Goal: Information Seeking & Learning: Learn about a topic

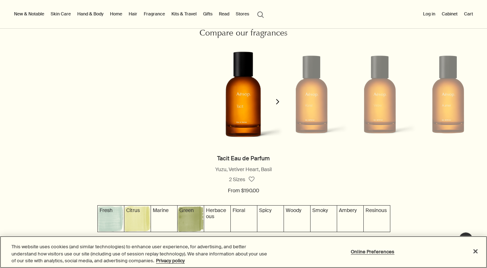
scroll to position [623, 0]
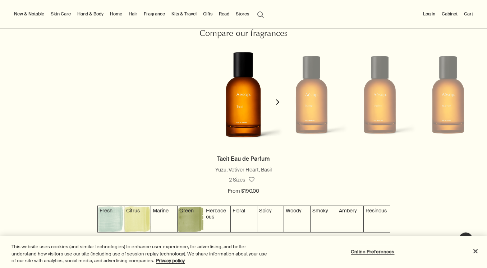
click at [314, 111] on li at bounding box center [311, 95] width 68 height 108
click at [278, 101] on polygon "button" at bounding box center [277, 102] width 3 height 5
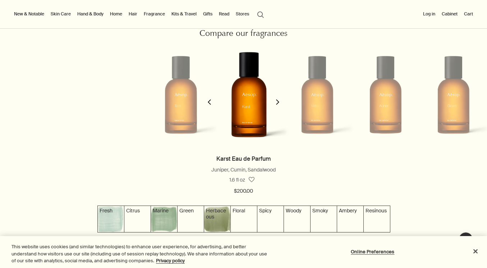
scroll to position [0, 68]
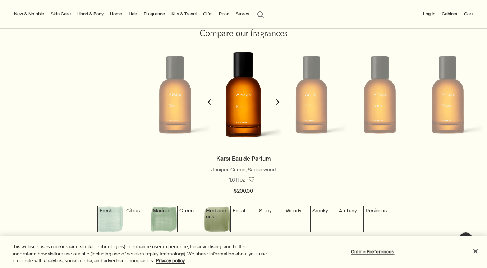
click at [278, 101] on polygon "button" at bounding box center [277, 102] width 3 height 5
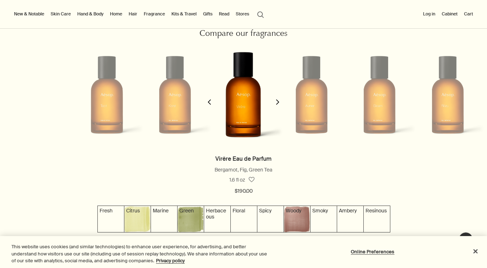
scroll to position [0, 136]
click at [278, 101] on polygon "button" at bounding box center [277, 102] width 3 height 5
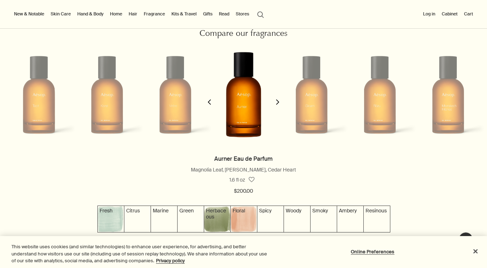
click at [278, 101] on polygon "button" at bounding box center [277, 102] width 3 height 5
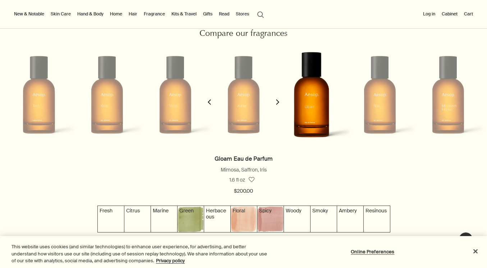
scroll to position [0, 273]
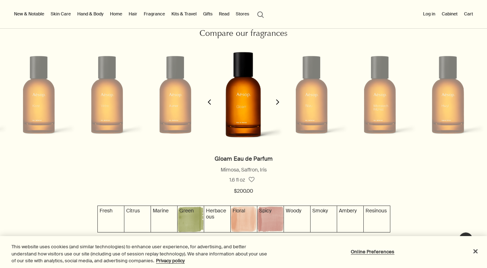
click at [278, 101] on polygon "button" at bounding box center [277, 102] width 3 height 5
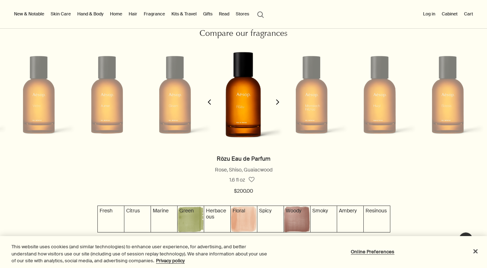
scroll to position [0, 341]
click at [207, 101] on icon "chevron" at bounding box center [209, 102] width 5 height 5
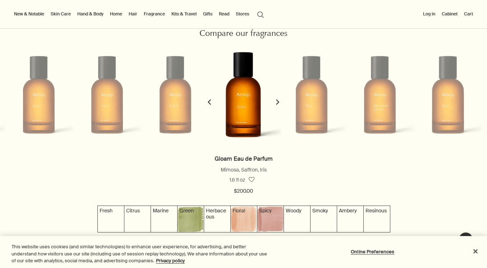
scroll to position [0, 0]
click at [279, 101] on icon "chevron" at bounding box center [277, 102] width 5 height 5
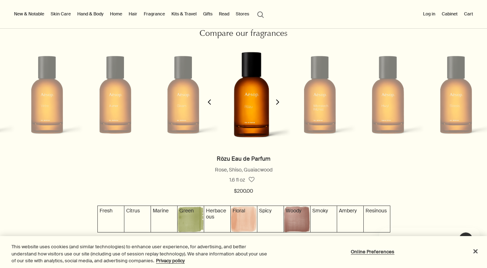
scroll to position [0, 0]
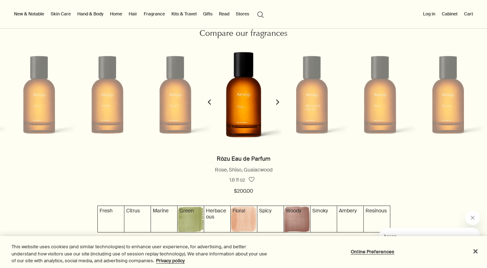
click at [279, 101] on icon "chevron" at bounding box center [277, 102] width 5 height 5
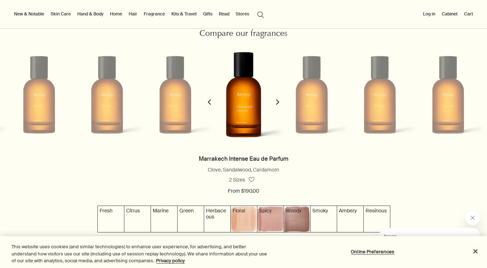
click at [279, 101] on icon "chevron" at bounding box center [277, 102] width 5 height 5
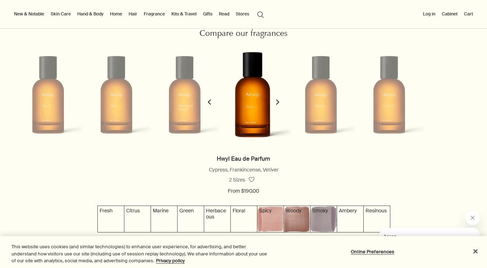
scroll to position [0, 477]
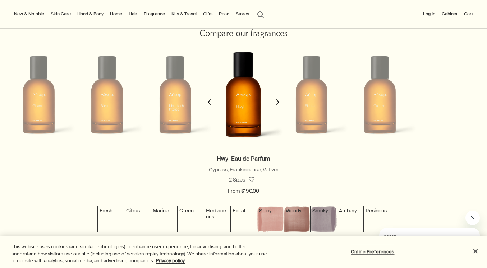
click at [209, 101] on polygon "button" at bounding box center [209, 102] width 3 height 5
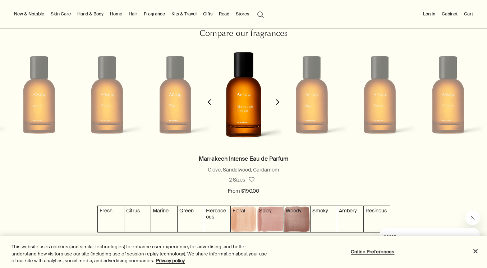
click at [279, 102] on polygon "button" at bounding box center [277, 102] width 3 height 5
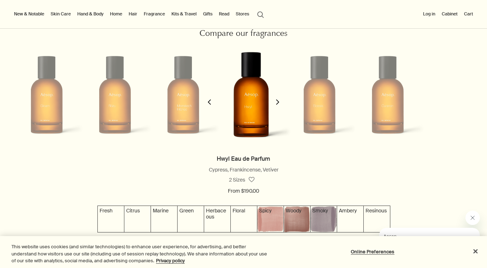
scroll to position [0, 477]
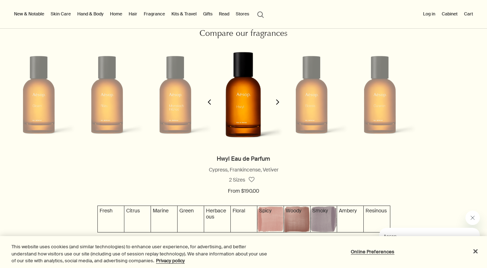
click at [279, 102] on polygon "button" at bounding box center [277, 102] width 3 height 5
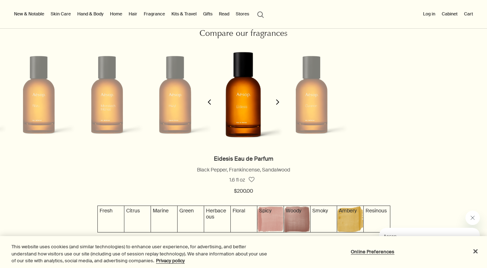
scroll to position [0, 545]
click at [279, 102] on polygon "button" at bounding box center [277, 102] width 3 height 5
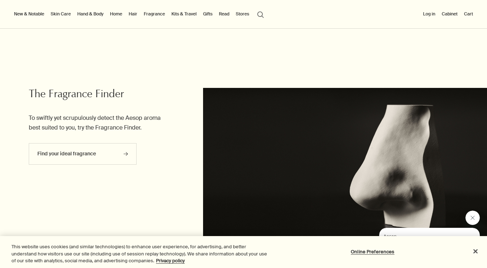
scroll to position [1557, 0]
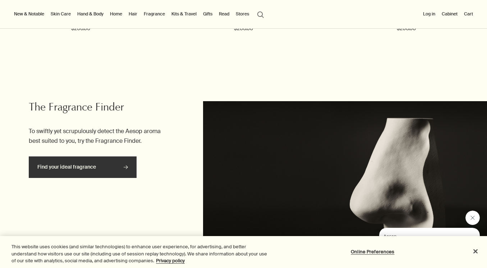
click at [93, 159] on link "Find your ideal fragrance rightArrow" at bounding box center [83, 168] width 108 height 22
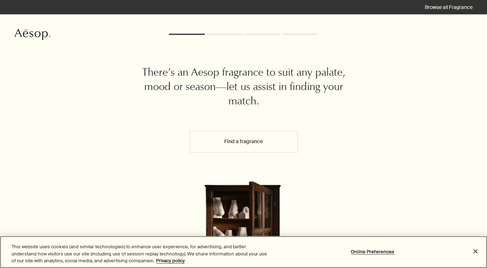
click at [474, 253] on button "Close" at bounding box center [476, 252] width 16 height 16
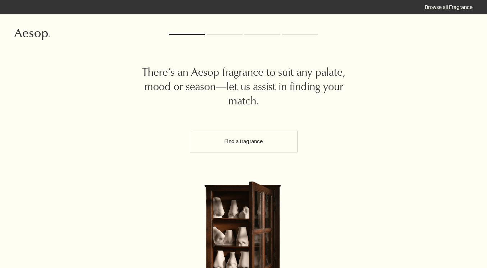
click at [232, 141] on button "Find a fragrance" at bounding box center [244, 142] width 108 height 22
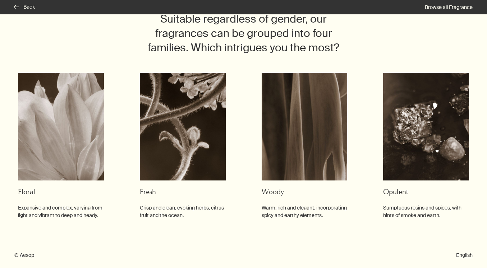
scroll to position [61, 0]
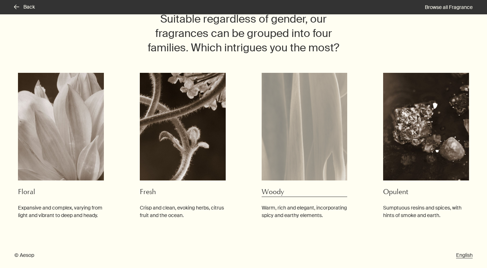
click at [281, 141] on img at bounding box center [305, 127] width 86 height 108
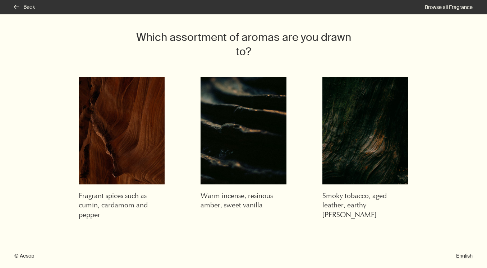
scroll to position [36, 0]
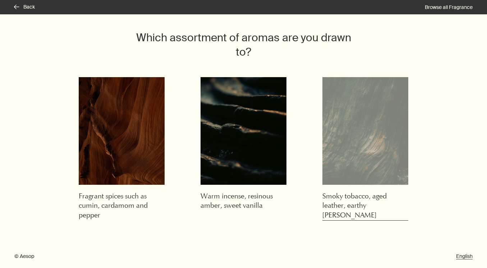
click at [368, 148] on img at bounding box center [365, 131] width 86 height 108
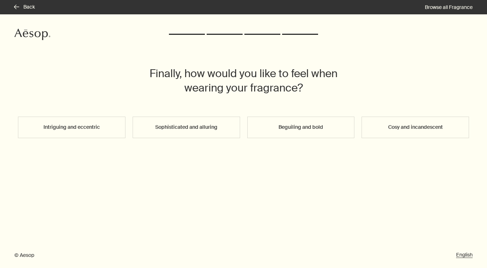
scroll to position [0, 0]
click at [223, 136] on button "Sophisticated and alluring" at bounding box center [186, 128] width 107 height 22
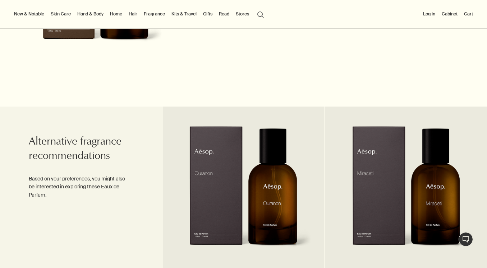
scroll to position [374, 0]
